Goal: Task Accomplishment & Management: Manage account settings

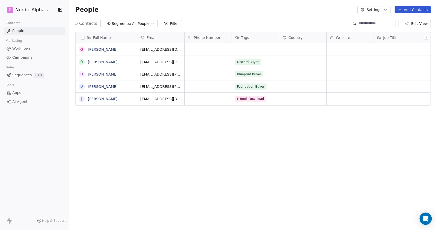
scroll to position [199, 364]
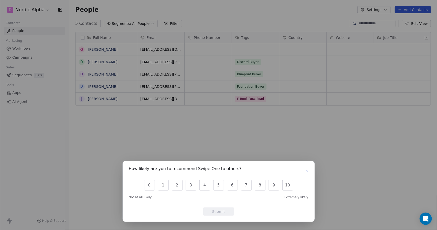
click at [310, 172] on button "button" at bounding box center [308, 171] width 6 height 6
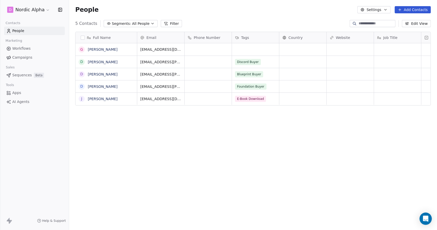
click at [386, 12] on button "Settings" at bounding box center [374, 9] width 33 height 7
click at [31, 49] on html "D Nordic Alpha Contacts People Marketing Workflows Campaigns Sales Sequences Be…" at bounding box center [218, 115] width 437 height 230
click at [27, 52] on link "Workflows" at bounding box center [34, 48] width 61 height 8
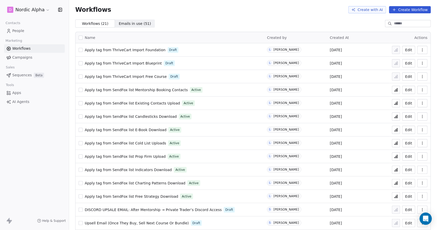
click at [408, 61] on button "Edit" at bounding box center [409, 63] width 13 height 8
click at [404, 77] on button "Edit" at bounding box center [409, 77] width 13 height 8
click at [403, 66] on button "Edit" at bounding box center [409, 63] width 13 height 8
click at [404, 49] on button "Edit" at bounding box center [409, 50] width 13 height 8
click at [406, 49] on button "Edit" at bounding box center [409, 50] width 13 height 8
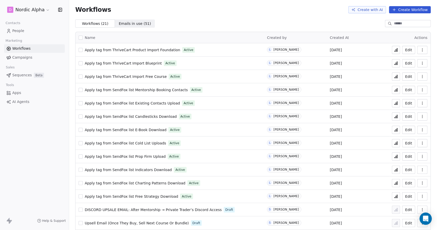
click at [421, 62] on icon "button" at bounding box center [423, 63] width 4 height 4
click at [407, 84] on span "Duplicate" at bounding box center [405, 83] width 17 height 5
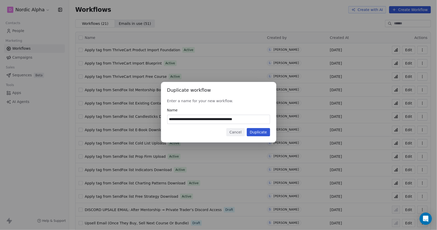
drag, startPoint x: 254, startPoint y: 119, endPoint x: 225, endPoint y: 119, distance: 29.2
click at [225, 119] on input "**********" at bounding box center [219, 119] width 103 height 9
type input "**********"
click at [259, 133] on button "Duplicate" at bounding box center [258, 132] width 23 height 8
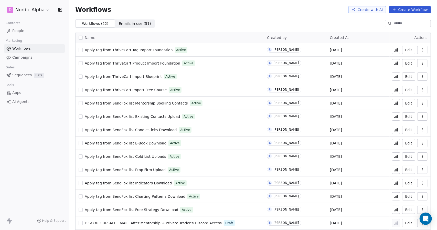
click at [408, 76] on button "Edit" at bounding box center [409, 77] width 13 height 8
click at [405, 49] on button "Edit" at bounding box center [409, 50] width 13 height 8
click at [404, 64] on button "Edit" at bounding box center [409, 63] width 13 height 8
click at [407, 91] on button "Edit" at bounding box center [409, 90] width 13 height 8
click at [421, 64] on icon "button" at bounding box center [423, 63] width 4 height 4
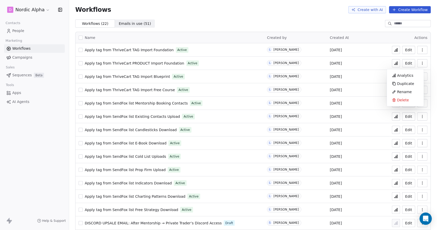
click at [411, 85] on span "Duplicate" at bounding box center [405, 83] width 17 height 5
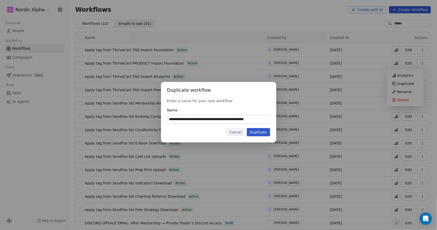
scroll to position [0, 2]
click at [248, 120] on input "**********" at bounding box center [219, 119] width 103 height 9
type input "**********"
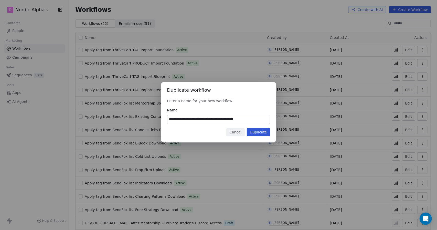
click at [262, 132] on button "Duplicate" at bounding box center [258, 132] width 23 height 8
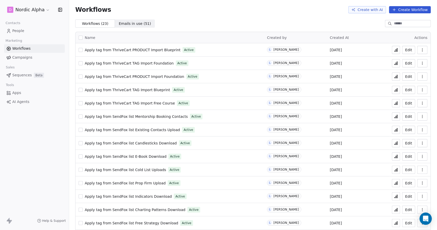
click at [423, 77] on icon "button" at bounding box center [423, 76] width 0 height 0
click at [405, 95] on span "Duplicate" at bounding box center [405, 97] width 17 height 5
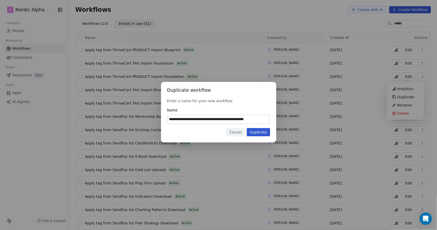
scroll to position [0, 2]
click at [244, 118] on input "**********" at bounding box center [219, 119] width 103 height 9
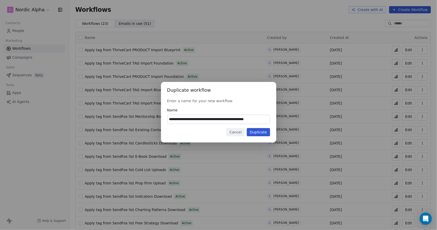
click at [244, 118] on input "**********" at bounding box center [219, 119] width 103 height 9
type input "**********"
click at [264, 132] on button "Duplicate" at bounding box center [258, 132] width 23 height 8
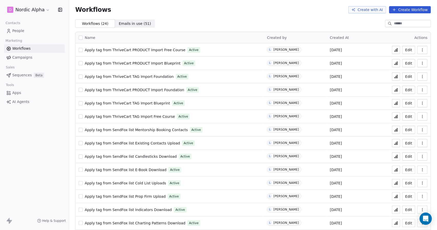
click at [421, 89] on icon "button" at bounding box center [423, 90] width 4 height 4
click at [403, 108] on span "Duplicate" at bounding box center [405, 110] width 17 height 5
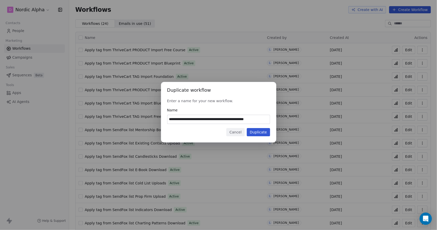
click at [259, 133] on button "Duplicate" at bounding box center [258, 132] width 23 height 8
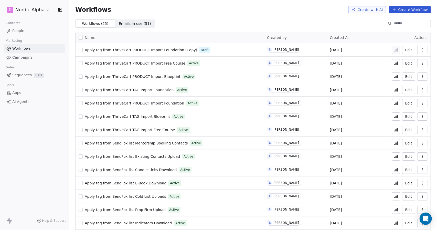
click at [421, 102] on icon "button" at bounding box center [423, 103] width 4 height 4
click at [401, 138] on span "Delete" at bounding box center [403, 140] width 12 height 5
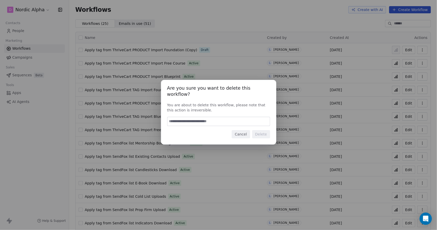
click at [232, 118] on input at bounding box center [219, 121] width 103 height 9
type input "******"
click at [267, 130] on button "Delete" at bounding box center [261, 134] width 18 height 8
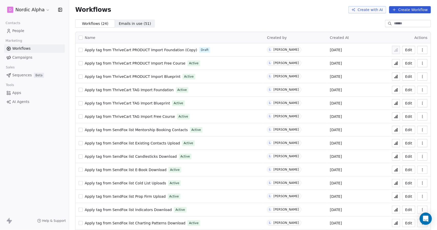
click at [165, 49] on span "Apply tag from ThriveCart PRODUCT Import Foundation (Copy)" at bounding box center [141, 50] width 112 height 4
click at [239, 8] on div "Workflows Create with AI Create Workflow" at bounding box center [253, 9] width 356 height 7
click at [22, 30] on span "People" at bounding box center [18, 30] width 12 height 5
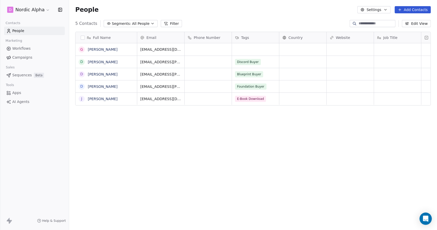
scroll to position [199, 364]
click at [0, 0] on button "grid" at bounding box center [0, 0] width 0 height 0
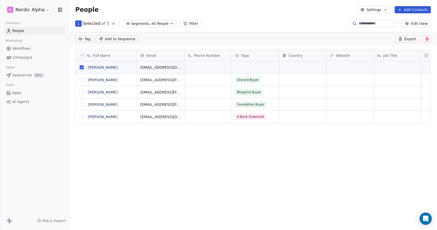
click at [429, 39] on icon at bounding box center [427, 39] width 2 height 2
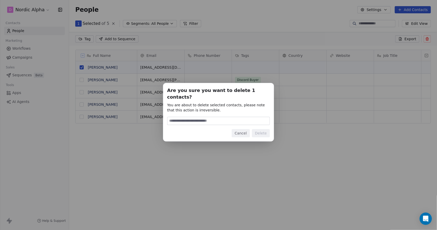
click at [223, 117] on input at bounding box center [219, 121] width 102 height 8
type input "******"
click at [267, 129] on button "Delete" at bounding box center [261, 133] width 18 height 8
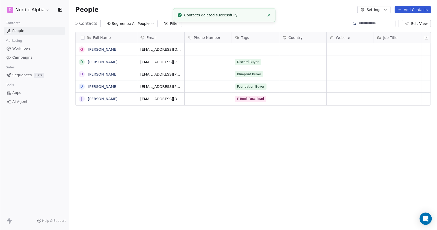
scroll to position [199, 364]
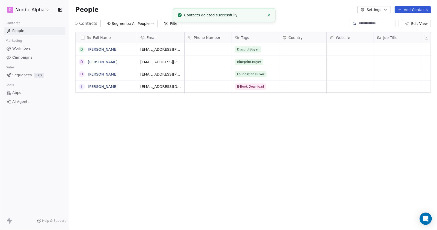
click at [208, 136] on div "Full Name d drew wolfer D Drew Wolfer D Drew Wolfer J Jonathan Pailet Email Pho…" at bounding box center [253, 129] width 368 height 202
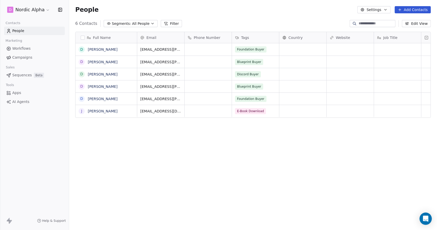
click at [210, 16] on div "People Settings Add Contacts" at bounding box center [253, 9] width 368 height 19
click at [192, 24] on div "6 Contacts Segments: All People Filter Edit View" at bounding box center [253, 23] width 368 height 8
click at [140, 11] on div "People Settings Add Contacts" at bounding box center [253, 9] width 356 height 7
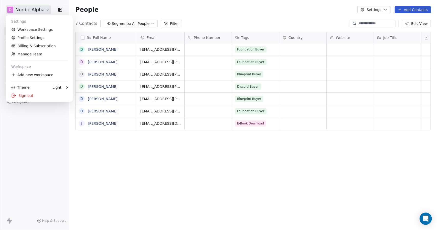
click at [19, 10] on html "D Nordic Alpha Contacts People Marketing Workflows Campaigns Sales Sequences Be…" at bounding box center [218, 115] width 437 height 230
click at [116, 13] on html "D Nordic Alpha Contacts People Marketing Workflows Campaigns Sales Sequences Be…" at bounding box center [218, 115] width 437 height 230
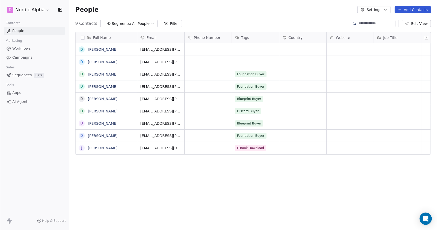
scroll to position [199, 364]
drag, startPoint x: 237, startPoint y: 75, endPoint x: 248, endPoint y: 74, distance: 10.3
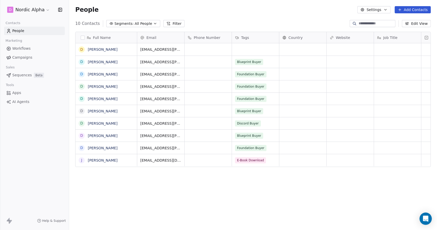
scroll to position [199, 364]
click at [169, 61] on span "[EMAIL_ADDRESS][PERSON_NAME][DOMAIN_NAME]" at bounding box center [171, 63] width 61 height 10
click at [167, 72] on html "D Nordic Alpha Contacts People Marketing Workflows Campaigns Sales Sequences Be…" at bounding box center [218, 115] width 437 height 230
click at [166, 73] on span "[EMAIL_ADDRESS][PERSON_NAME][DOMAIN_NAME]" at bounding box center [171, 75] width 61 height 10
click at [160, 85] on html "D Nordic Alpha Contacts People Marketing Workflows Campaigns Sales Sequences Be…" at bounding box center [218, 115] width 437 height 230
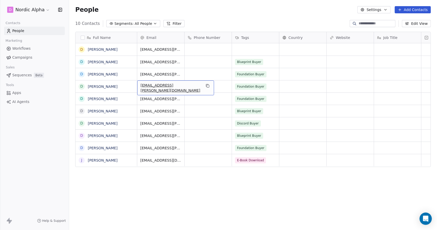
click at [160, 87] on span "[EMAIL_ADDRESS][PERSON_NAME][DOMAIN_NAME]" at bounding box center [171, 88] width 61 height 10
click at [160, 87] on input "**********" at bounding box center [175, 86] width 72 height 10
click at [160, 98] on html "**********" at bounding box center [218, 115] width 437 height 230
click at [296, 20] on div "10 Contacts Segments: All People Filter Edit View" at bounding box center [253, 23] width 368 height 8
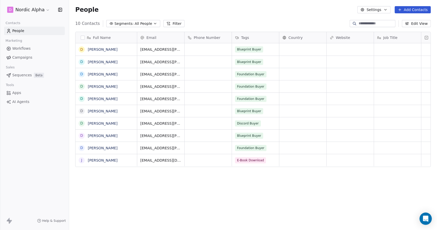
scroll to position [199, 364]
